Goal: Check status: Check status

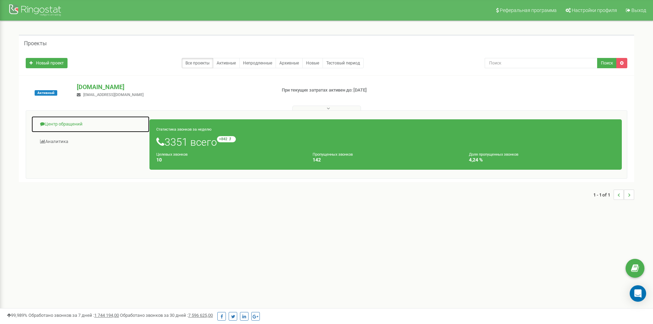
click at [86, 122] on link "Центр обращений" at bounding box center [90, 124] width 119 height 17
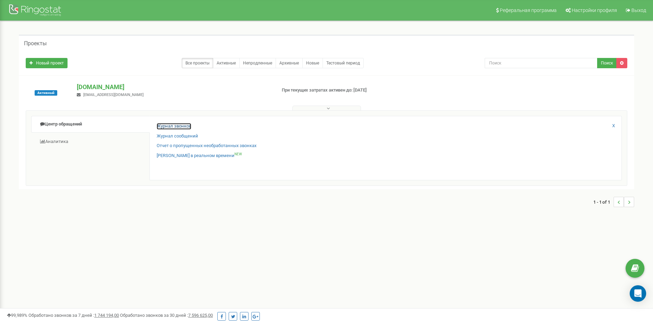
click at [176, 125] on link "Журнал звонков" at bounding box center [174, 126] width 35 height 7
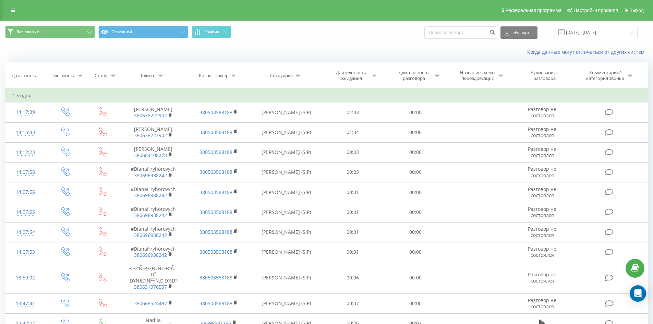
click at [610, 41] on div "Все звонки Основной График Экспорт .csv .xls .xlsx 21.08.2025 - 21.09.2025" at bounding box center [326, 32] width 652 height 23
click at [606, 34] on input "21.08.2025 - 21.09.2025" at bounding box center [595, 32] width 83 height 13
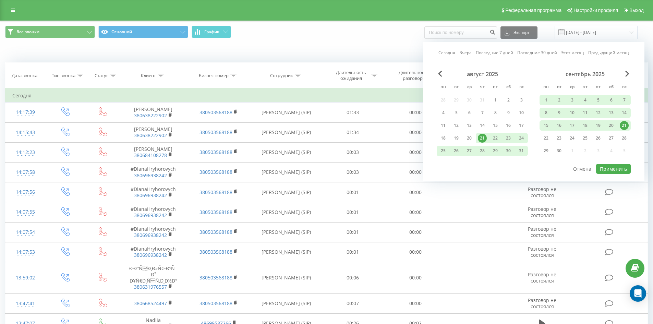
click at [620, 124] on div "21" at bounding box center [623, 125] width 9 height 9
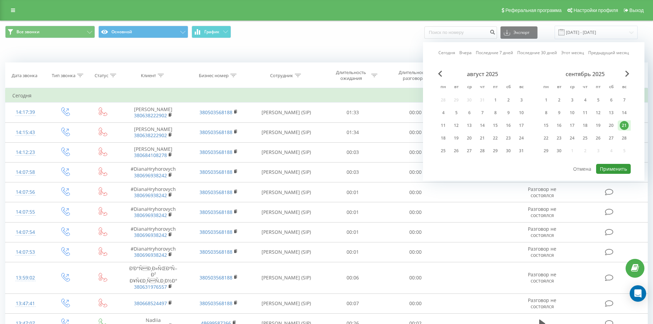
click at [619, 170] on button "Применить" at bounding box center [613, 169] width 35 height 10
type input "21.09.2025 - 21.09.2025"
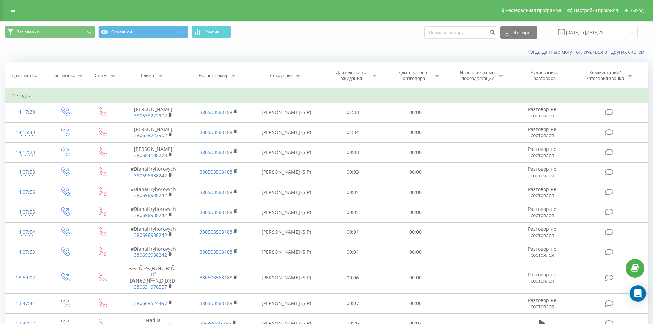
click at [227, 38] on span "Все звонки Основной График" at bounding box center [163, 32] width 316 height 13
click at [224, 37] on button "График" at bounding box center [211, 32] width 39 height 12
